Goal: Check status: Check status

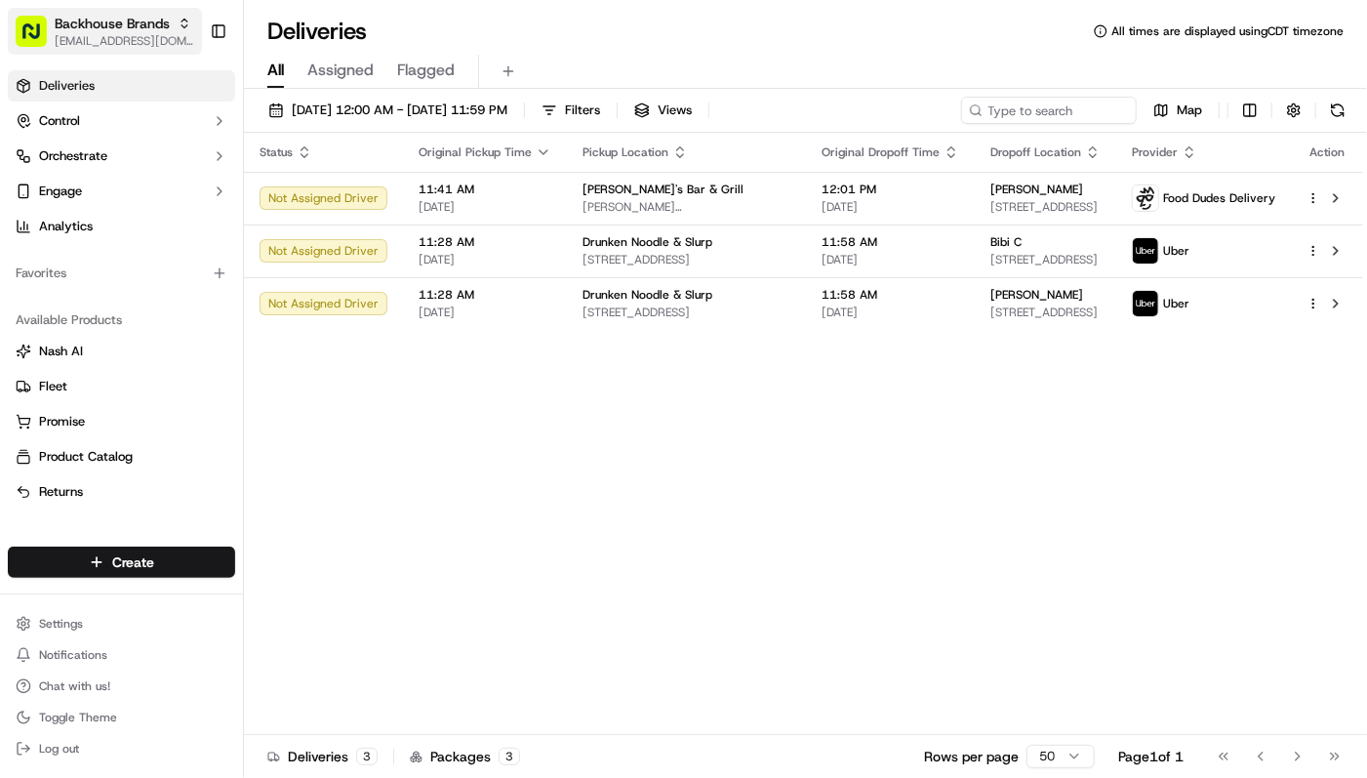
drag, startPoint x: 488, startPoint y: 469, endPoint x: 21, endPoint y: 10, distance: 655.0
click at [482, 470] on div "Status Original Pickup Time Pickup Location Original Dropoff Time Dropoff Locat…" at bounding box center [804, 434] width 1120 height 602
drag, startPoint x: 736, startPoint y: 465, endPoint x: 474, endPoint y: 434, distance: 263.3
click at [722, 465] on div "Status Original Pickup Time Pickup Location Original Dropoff Time Dropoff Locat…" at bounding box center [804, 434] width 1120 height 602
click at [543, 459] on div "Status Original Pickup Time Pickup Location Original Dropoff Time Dropoff Locat…" at bounding box center [804, 434] width 1120 height 602
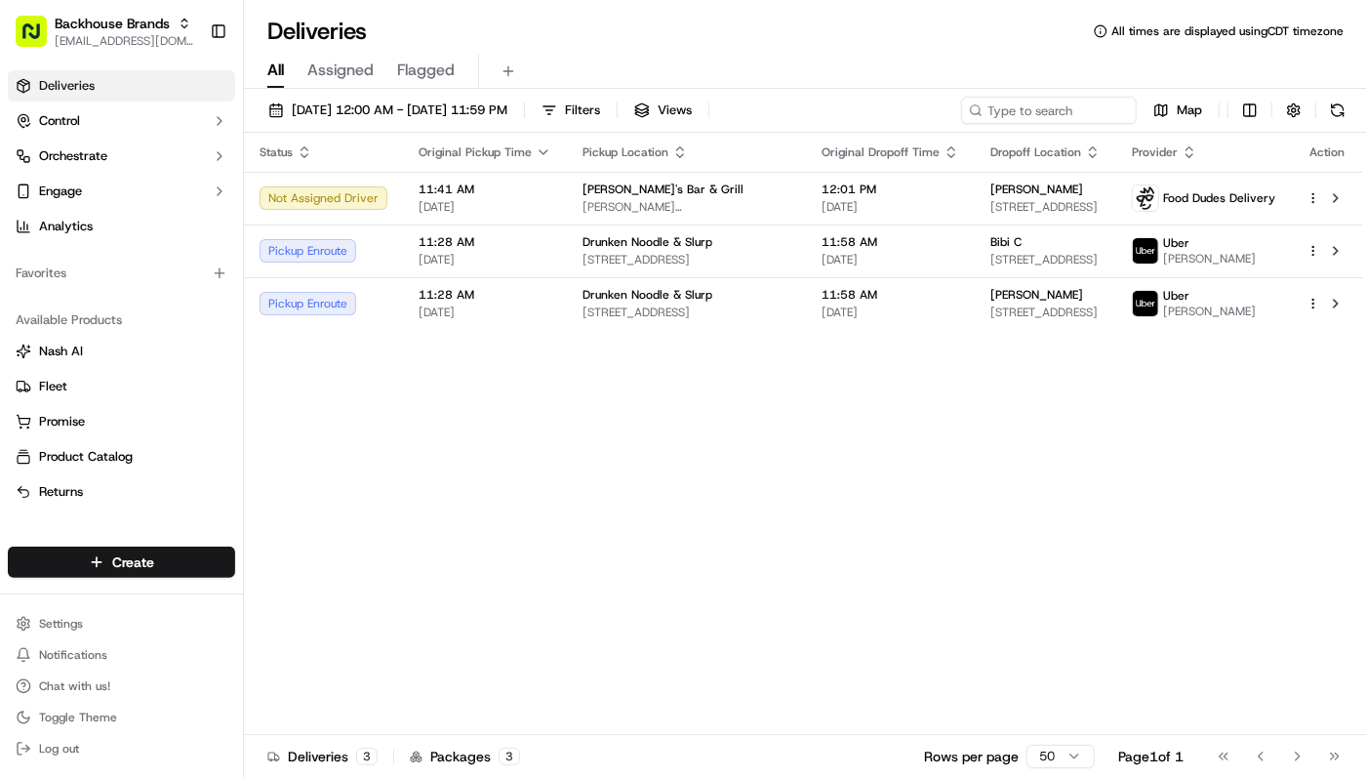
drag, startPoint x: 361, startPoint y: 435, endPoint x: 404, endPoint y: 437, distance: 43.0
click at [372, 437] on div "Status Original Pickup Time Pickup Location Original Dropoff Time Dropoff Locat…" at bounding box center [804, 434] width 1120 height 602
click at [783, 508] on div "Status Original Pickup Time Pickup Location Original Dropoff Time Dropoff Locat…" at bounding box center [804, 434] width 1120 height 602
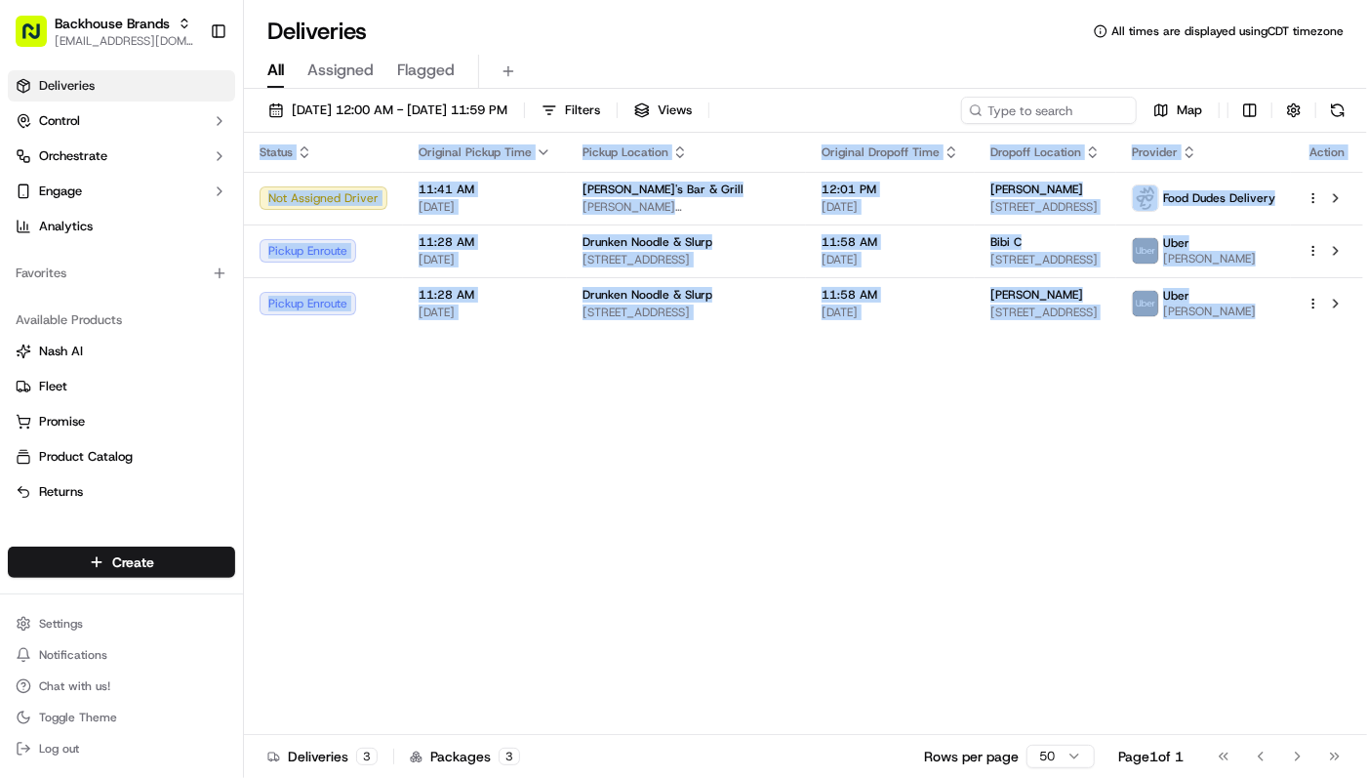
click at [783, 508] on div "Status Original Pickup Time Pickup Location Original Dropoff Time Dropoff Locat…" at bounding box center [804, 434] width 1120 height 602
click at [535, 506] on div "Status Original Pickup Time Pickup Location Original Dropoff Time Dropoff Locat…" at bounding box center [804, 434] width 1120 height 602
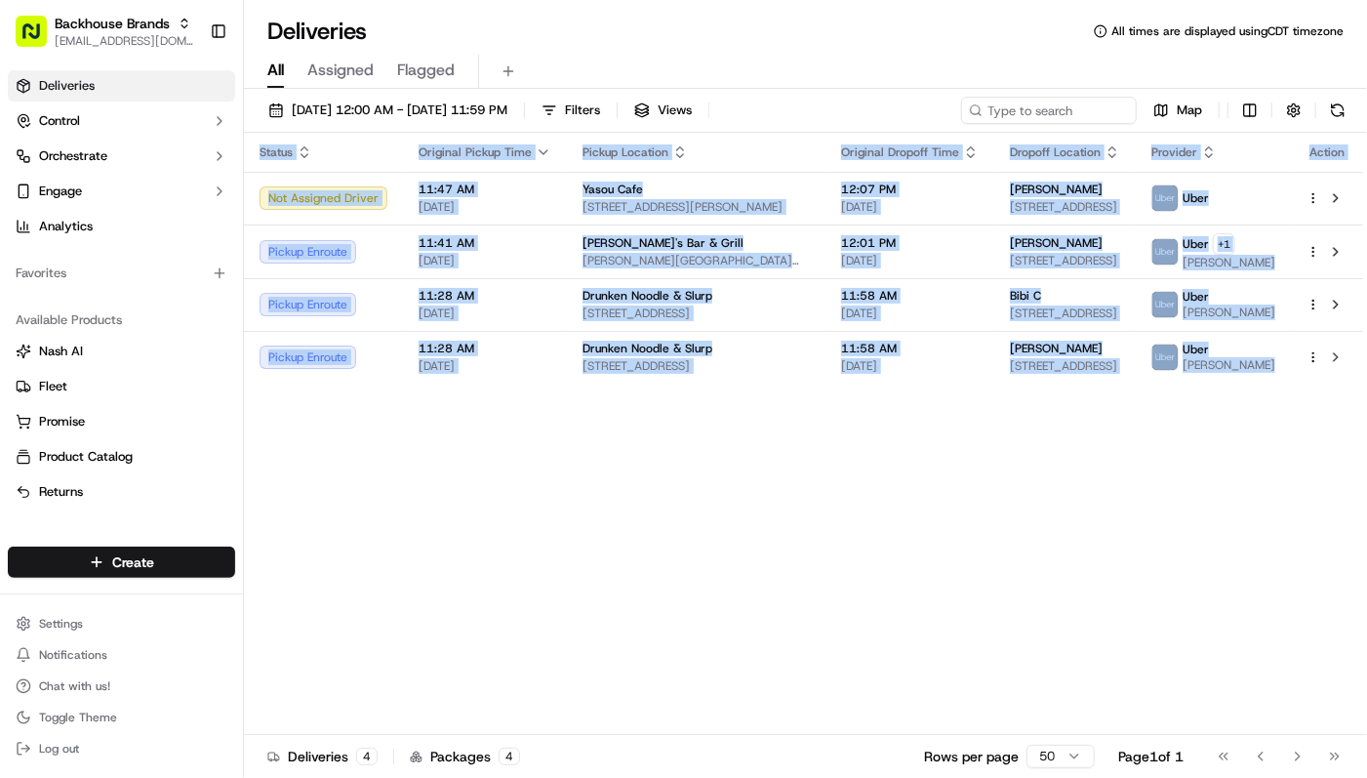
click at [520, 554] on div "Status Original Pickup Time Pickup Location Original Dropoff Time Dropoff Locat…" at bounding box center [804, 434] width 1120 height 602
click at [520, 540] on div "Status Original Pickup Time Pickup Location Original Dropoff Time Dropoff Locat…" at bounding box center [804, 434] width 1120 height 602
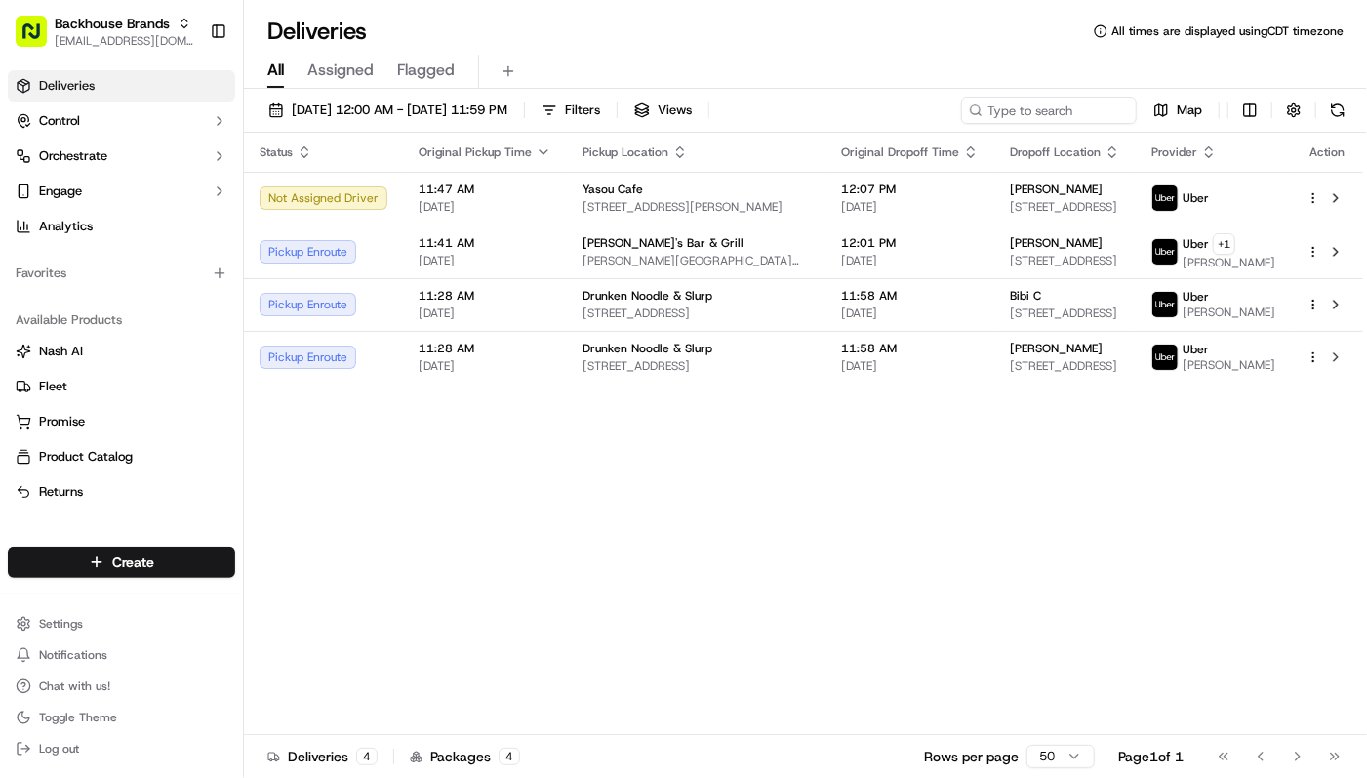
click at [520, 536] on div "Status Original Pickup Time Pickup Location Original Dropoff Time Dropoff Locat…" at bounding box center [804, 434] width 1120 height 602
drag, startPoint x: 520, startPoint y: 536, endPoint x: 35, endPoint y: 502, distance: 486.3
click at [512, 536] on div "Status Original Pickup Time Pickup Location Original Dropoff Time Dropoff Locat…" at bounding box center [804, 434] width 1120 height 602
drag, startPoint x: 517, startPoint y: 509, endPoint x: 536, endPoint y: 439, distance: 71.7
click at [519, 506] on div "Status Original Pickup Time Pickup Location Original Dropoff Time Dropoff Locat…" at bounding box center [804, 434] width 1120 height 602
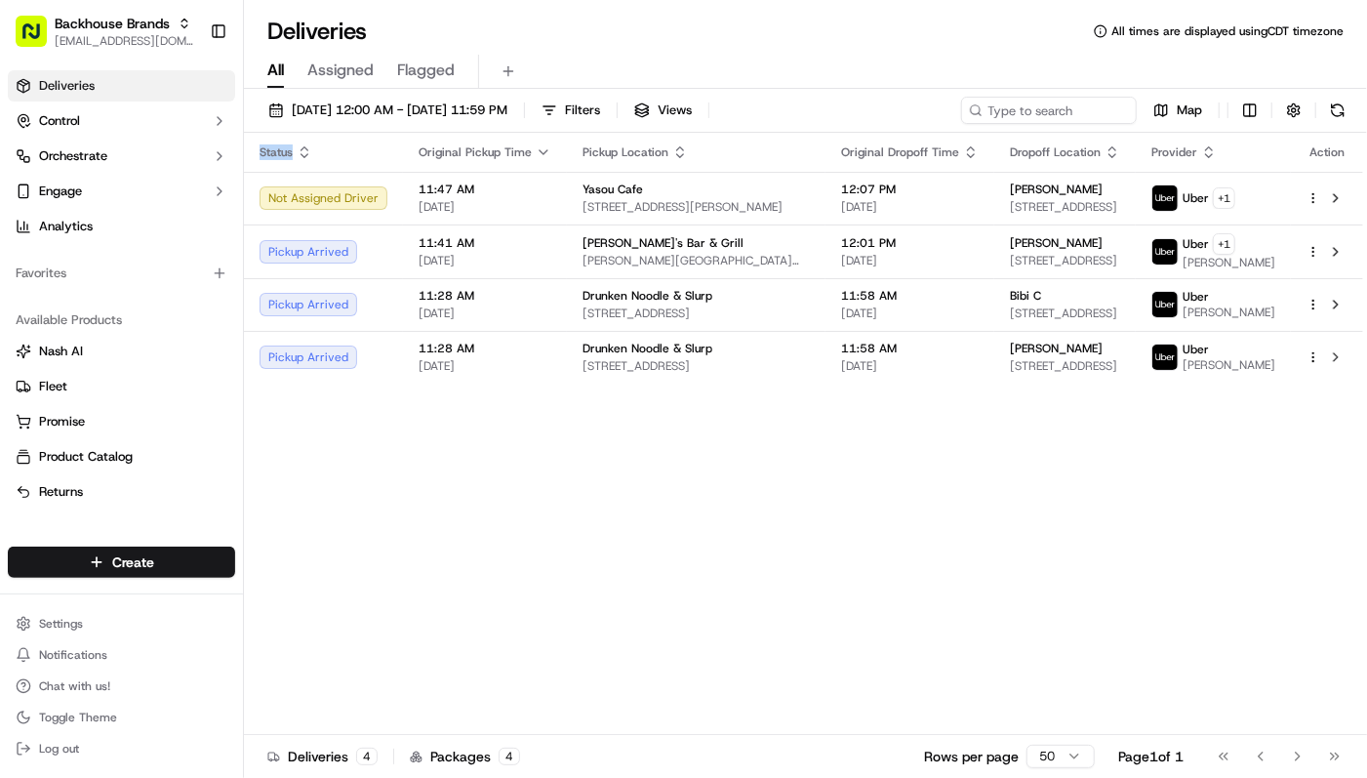
click at [670, 476] on div "Status Original Pickup Time Pickup Location Original Dropoff Time Dropoff Locat…" at bounding box center [804, 434] width 1120 height 602
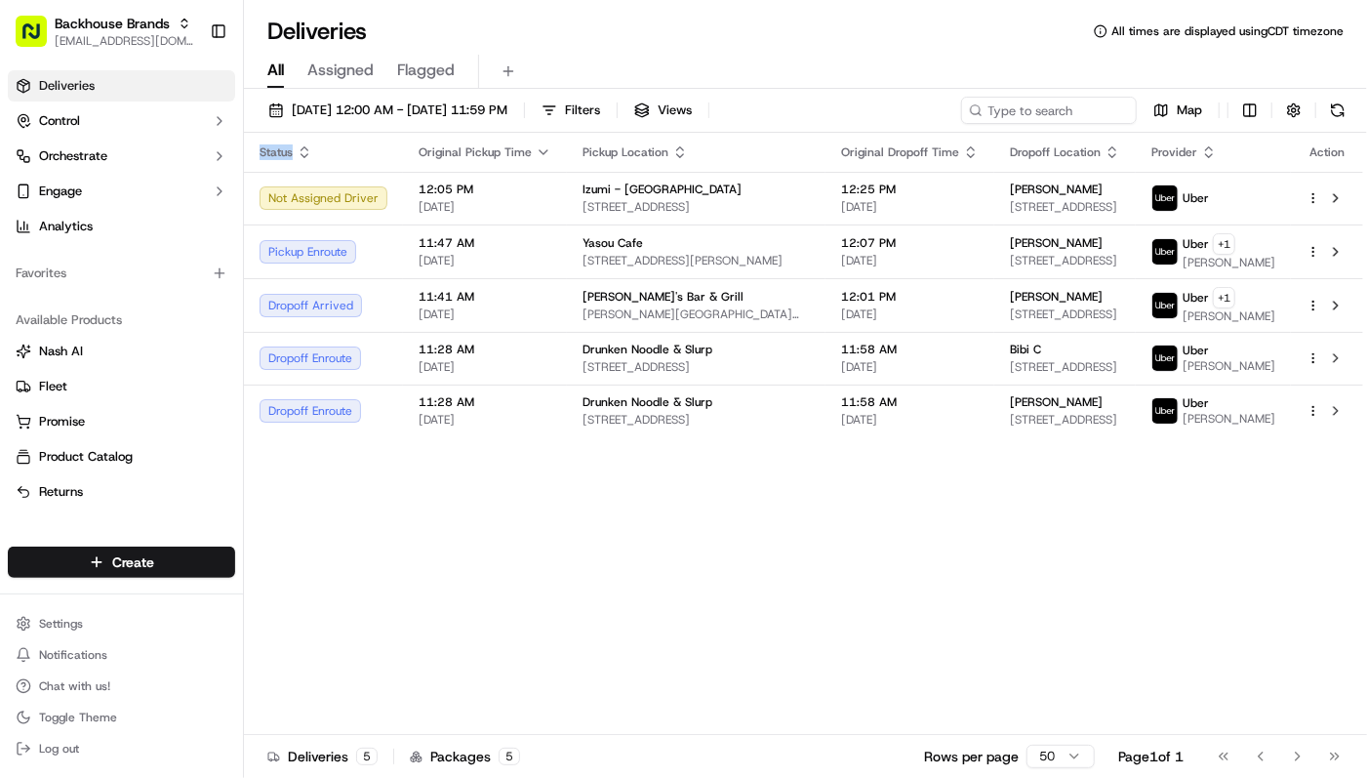
click at [796, 611] on div "Status Original Pickup Time Pickup Location Original Dropoff Time Dropoff Locat…" at bounding box center [804, 434] width 1120 height 602
drag, startPoint x: 571, startPoint y: 574, endPoint x: 396, endPoint y: 524, distance: 181.7
click at [570, 574] on div "Status Original Pickup Time Pickup Location Original Dropoff Time Dropoff Locat…" at bounding box center [804, 434] width 1120 height 602
click at [672, 670] on div "Status Original Pickup Time Pickup Location Original Dropoff Time Dropoff Locat…" at bounding box center [804, 434] width 1120 height 602
